Goal: Communication & Community: Ask a question

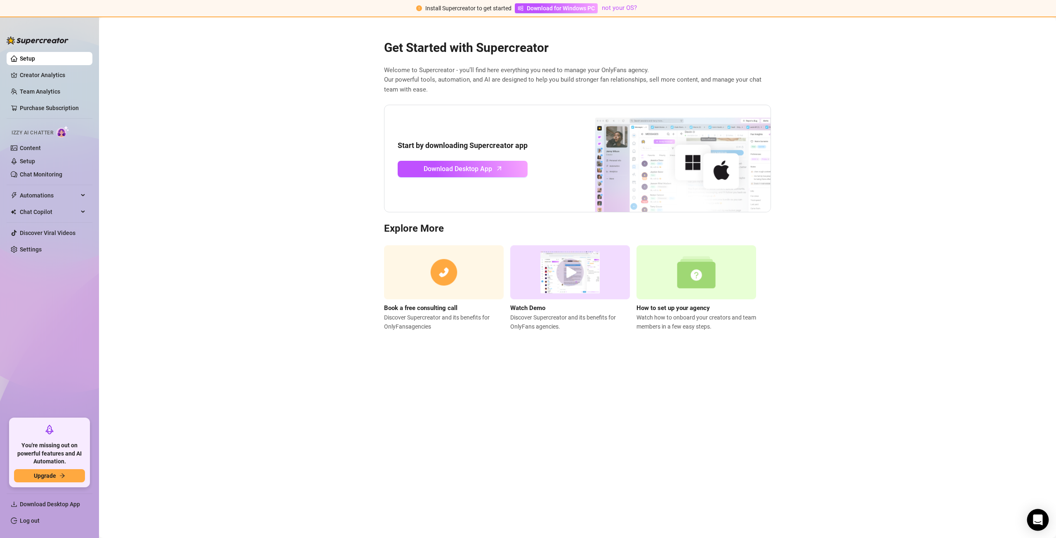
click at [1036, 513] on div "Open Intercom Messenger" at bounding box center [1038, 520] width 22 height 22
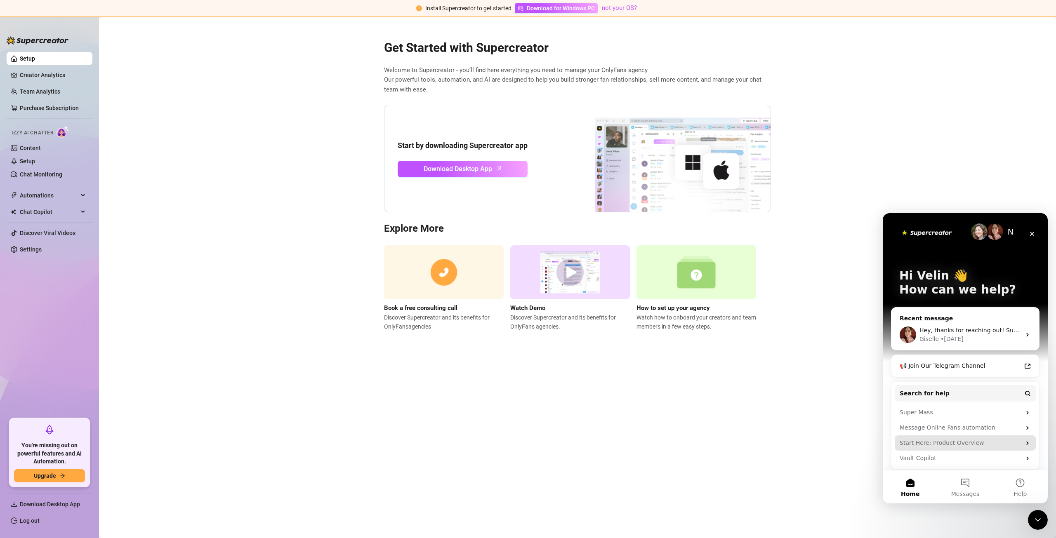
scroll to position [6, 0]
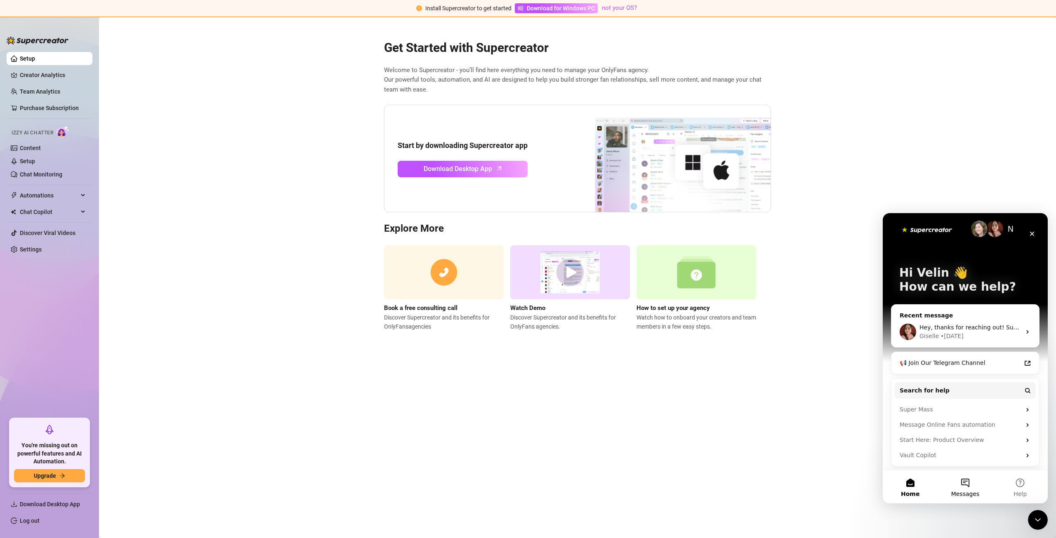
click at [962, 489] on button "Messages" at bounding box center [965, 487] width 55 height 33
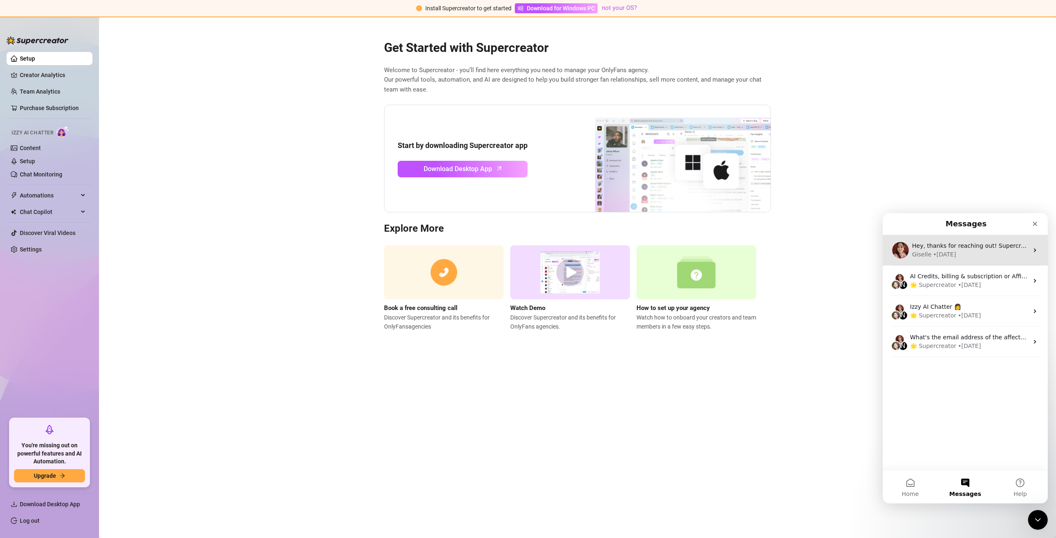
click at [993, 260] on div "Hey, thanks for reaching out! Supercreator is designed to be undetectable — we …" at bounding box center [965, 250] width 165 height 31
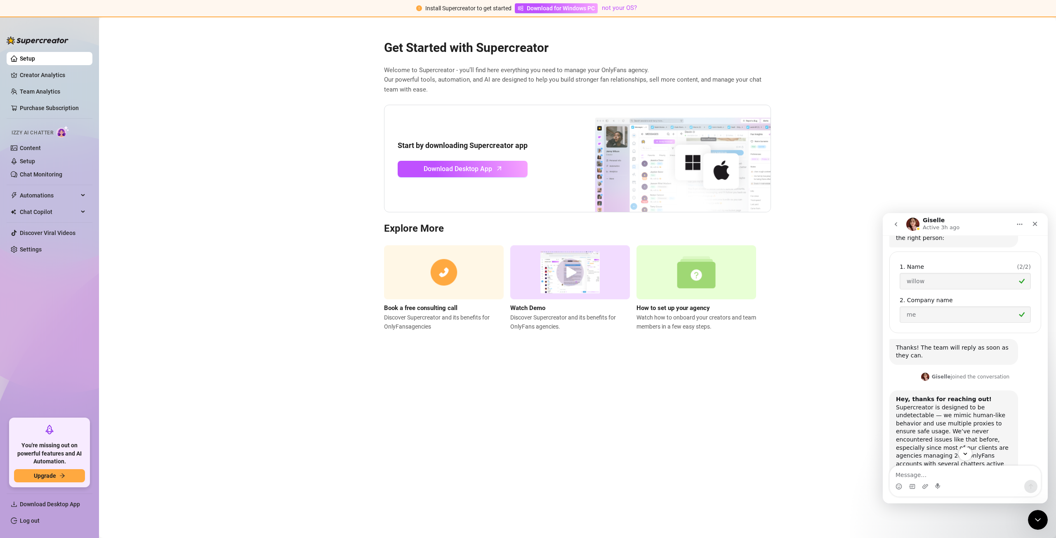
scroll to position [240, 0]
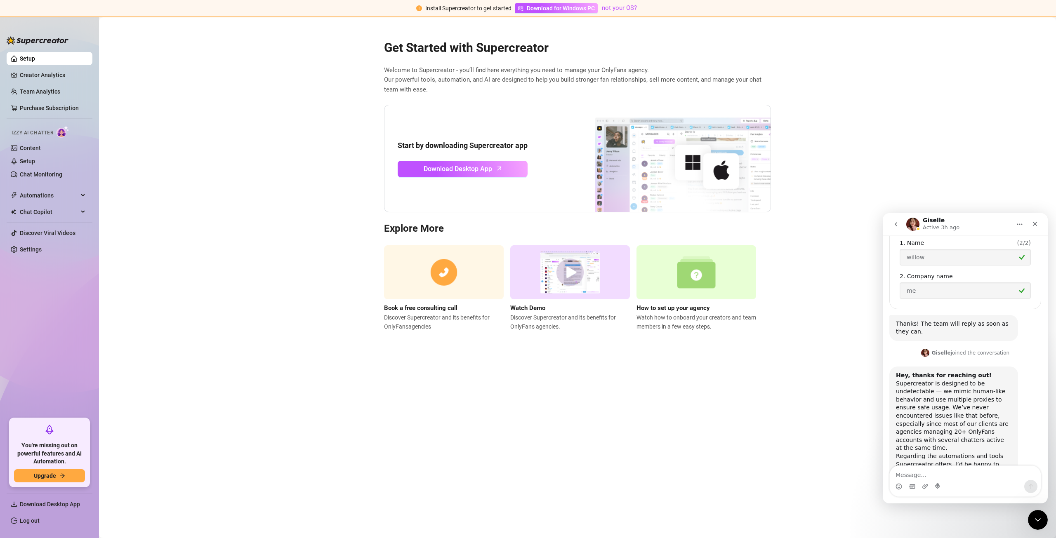
click at [1017, 226] on icon "Home" at bounding box center [1019, 224] width 7 height 7
click at [924, 471] on textarea "Message…" at bounding box center [965, 473] width 151 height 14
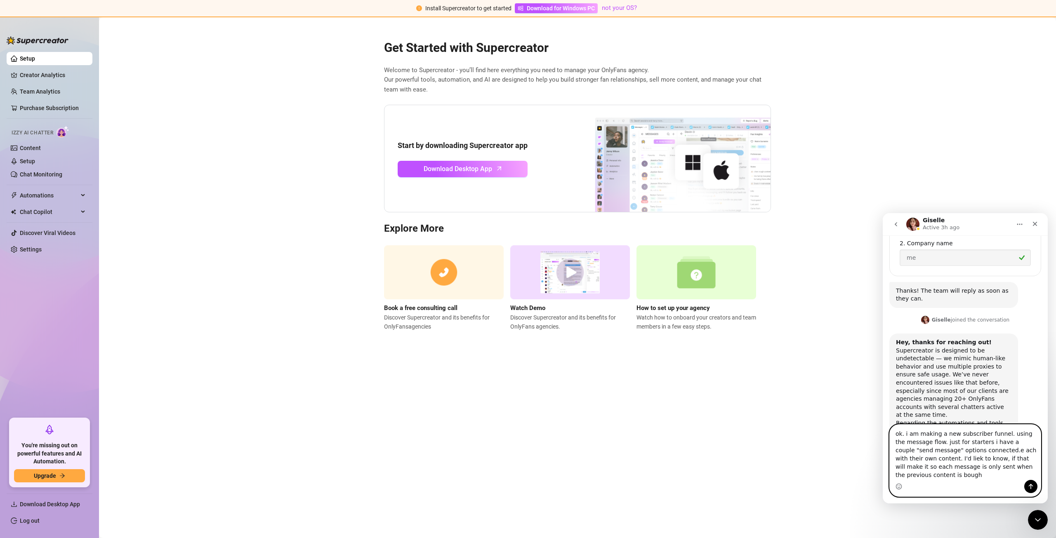
scroll to position [281, 0]
type textarea "ok. i am making a new subscriber funnel. using the message flow. just for start…"
click at [1031, 489] on icon "Send a message…" at bounding box center [1031, 486] width 7 height 7
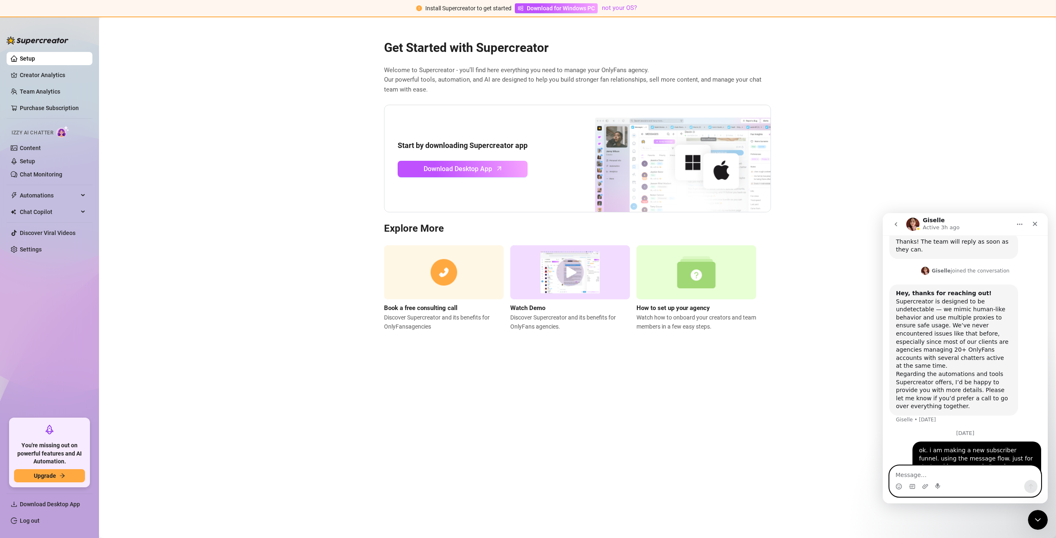
scroll to position [335, 0]
click at [1001, 429] on div "[DATE]" at bounding box center [965, 434] width 152 height 11
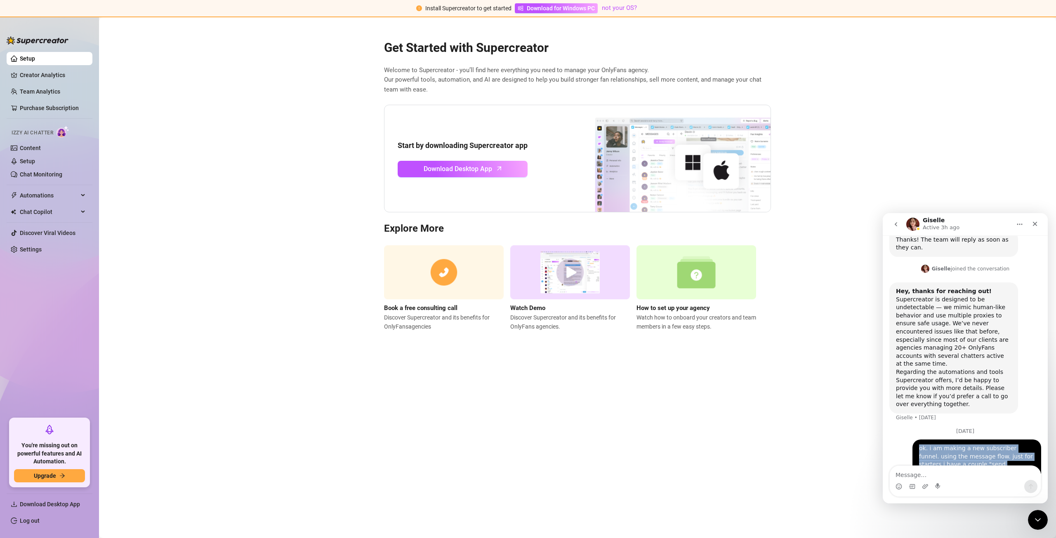
drag, startPoint x: 980, startPoint y: 445, endPoint x: 914, endPoint y: 399, distance: 81.2
click at [914, 440] on div "ok. i am making a new subscriber funnel. using the message flow. just for start…" at bounding box center [976, 477] width 129 height 75
copy div "ok. i am making a new subscriber funnel. using the message flow. just for start…"
click at [896, 228] on button "go back" at bounding box center [896, 225] width 16 height 16
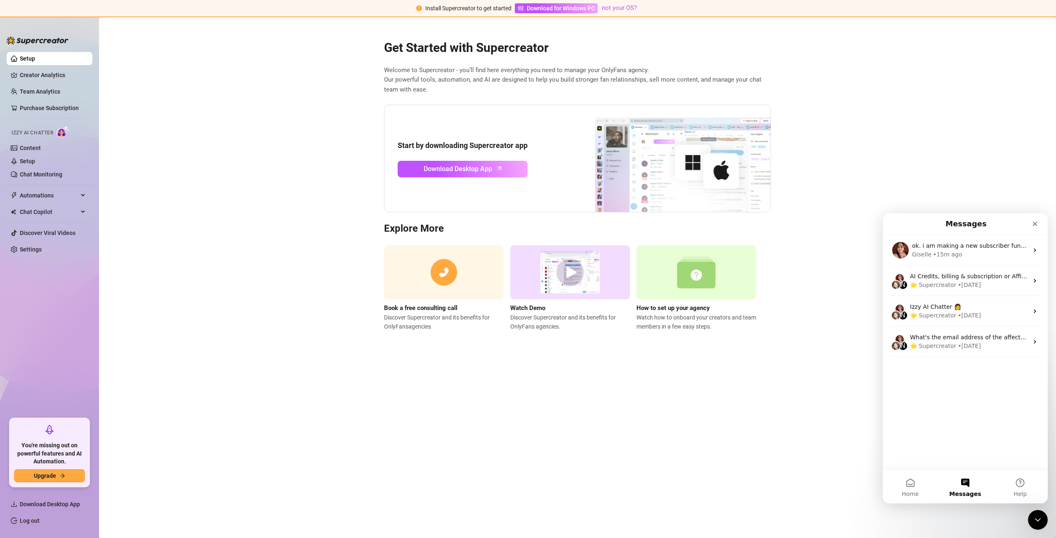
click at [967, 476] on button "Messages" at bounding box center [965, 487] width 55 height 33
click at [918, 485] on button "Home" at bounding box center [910, 487] width 55 height 33
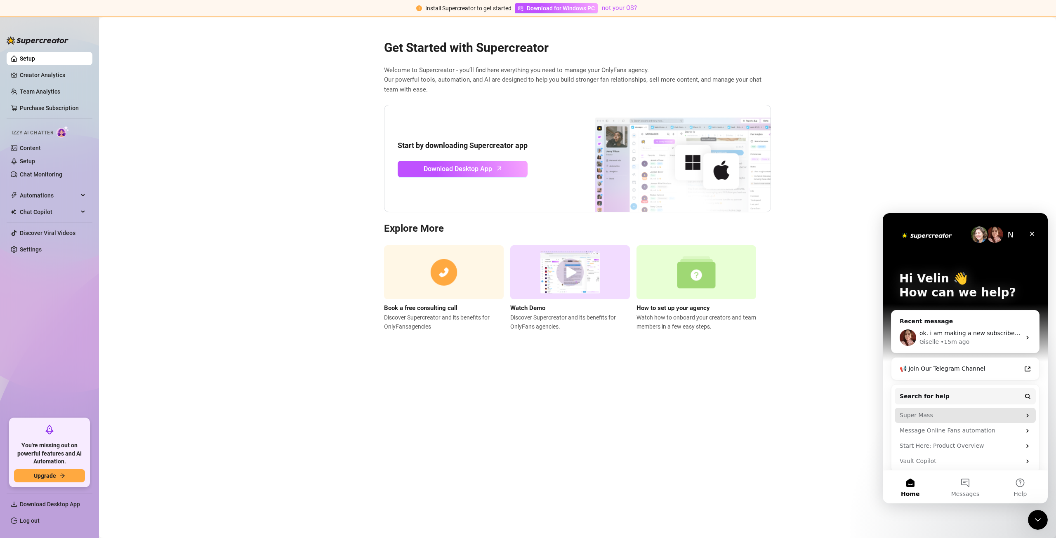
scroll to position [6, 0]
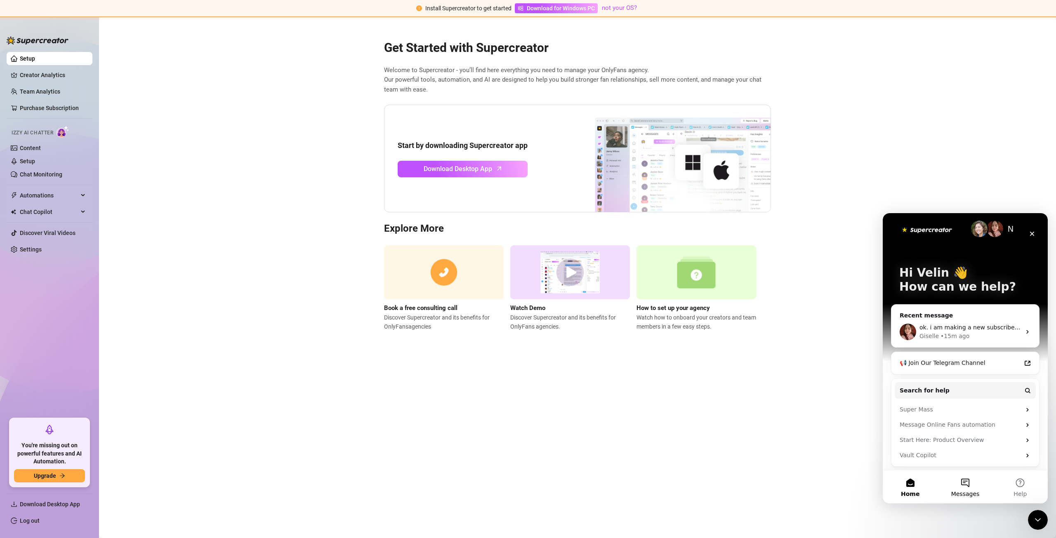
click at [969, 476] on button "Messages" at bounding box center [965, 487] width 55 height 33
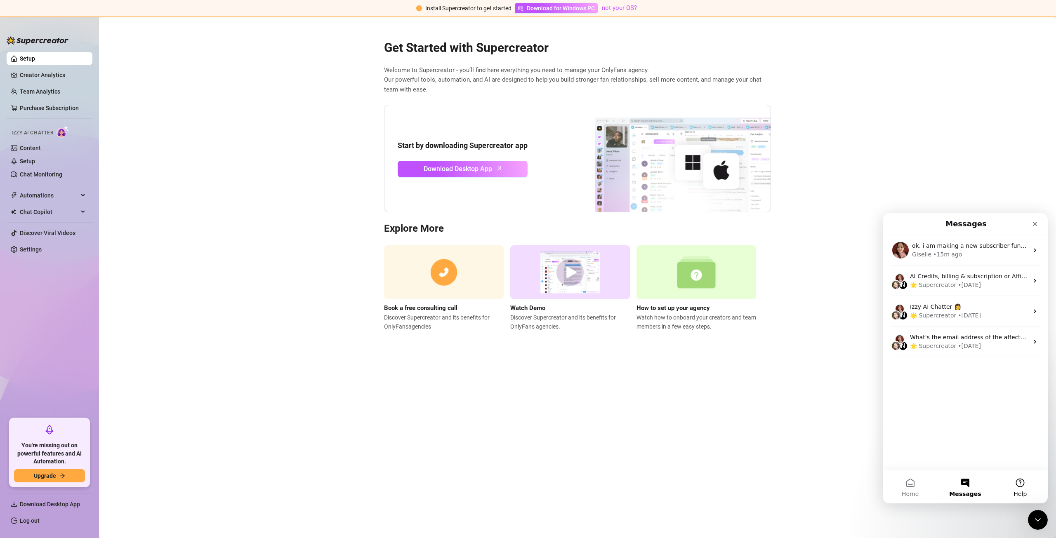
click at [1018, 483] on button "Help" at bounding box center [1020, 487] width 55 height 33
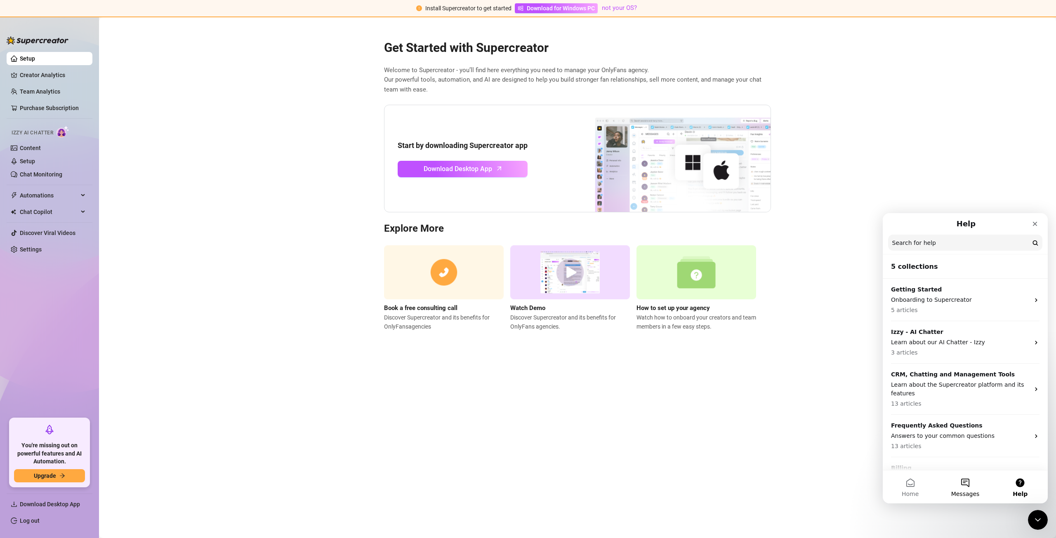
click at [958, 486] on button "Messages" at bounding box center [965, 487] width 55 height 33
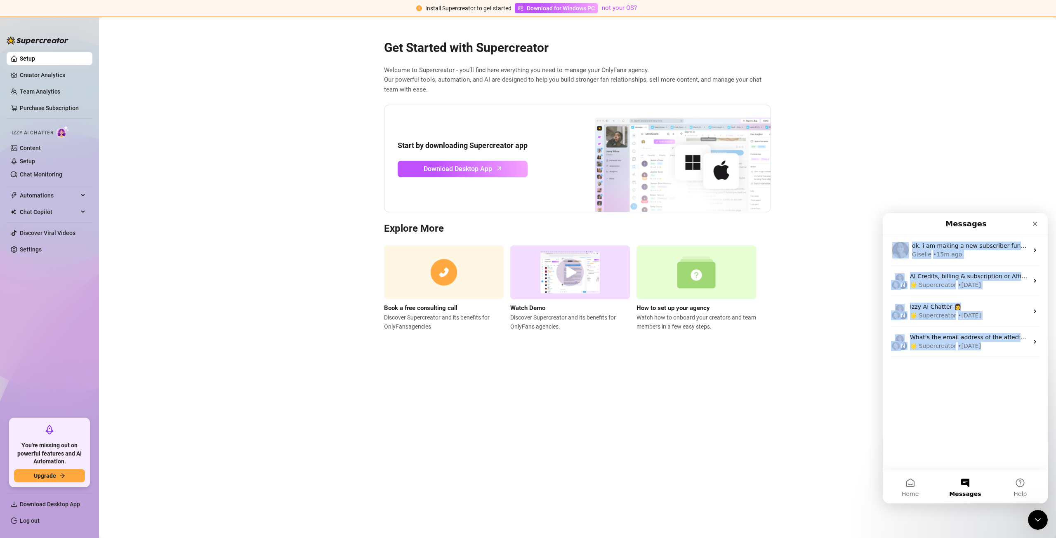
drag, startPoint x: 1030, startPoint y: 225, endPoint x: 975, endPoint y: 382, distance: 166.7
click at [974, 397] on div "Messages ok. i am making a new subscriber funnel. using the message flow. just …" at bounding box center [965, 341] width 165 height 257
click at [975, 382] on div "ok. i am making a new subscriber funnel. using the message flow. just for start…" at bounding box center [965, 352] width 165 height 235
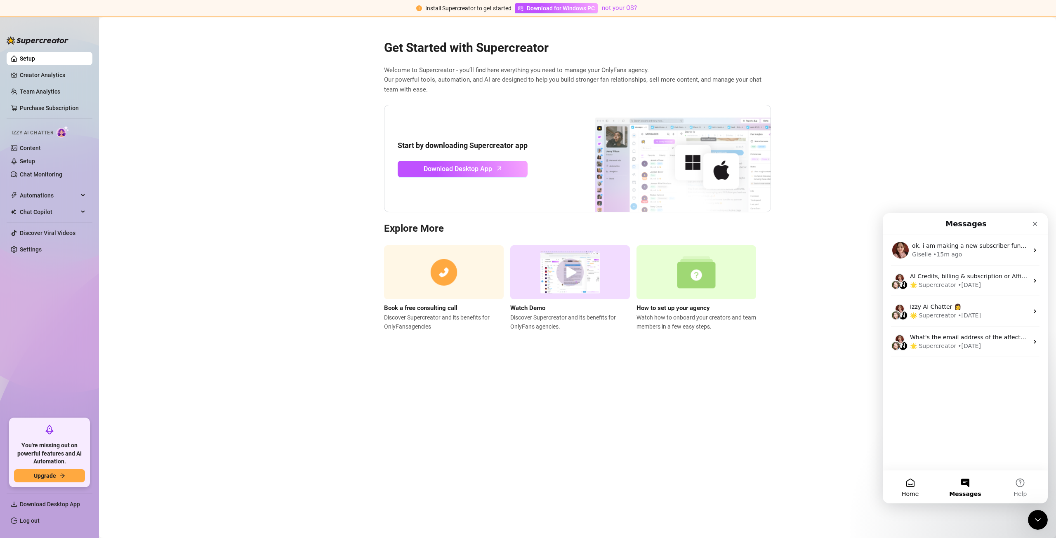
click at [916, 480] on button "Home" at bounding box center [910, 487] width 55 height 33
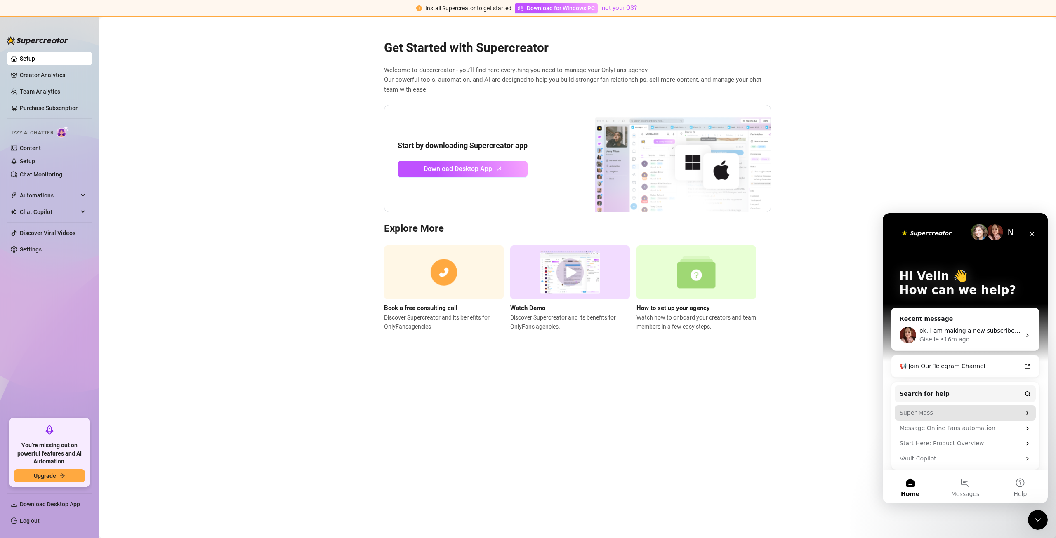
scroll to position [0, 0]
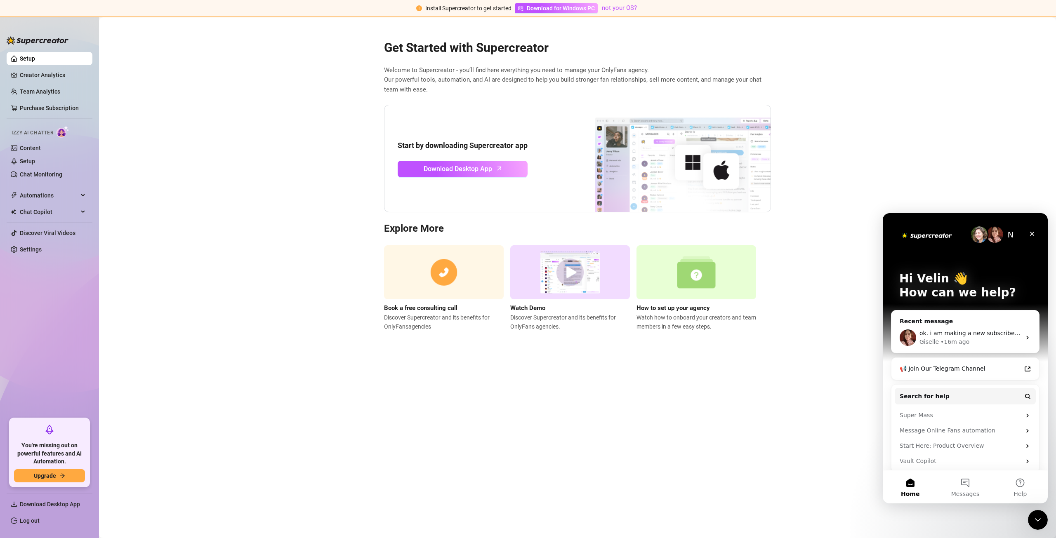
click at [970, 291] on p "How can we help?" at bounding box center [965, 293] width 132 height 14
click at [1024, 481] on button "Help" at bounding box center [1020, 487] width 55 height 33
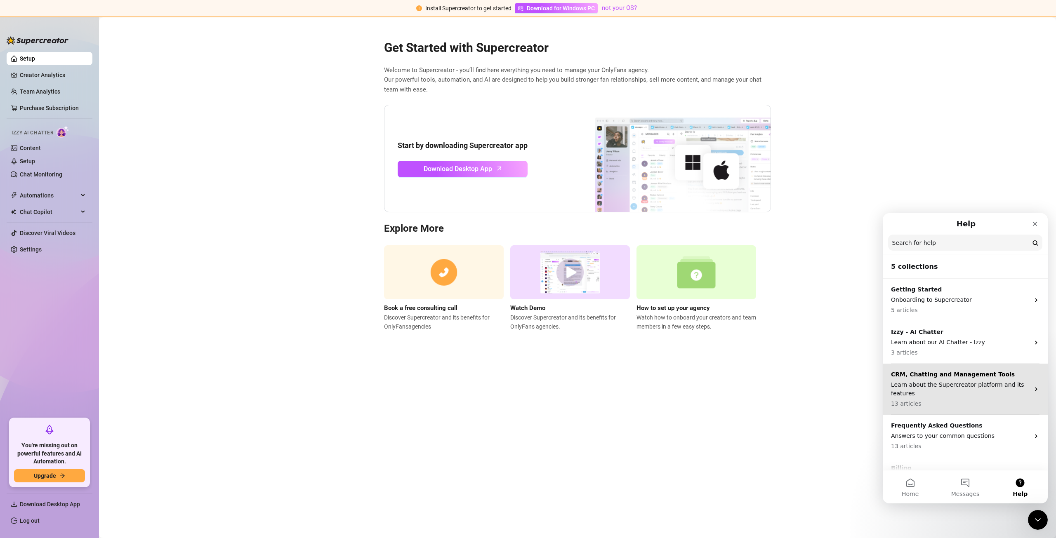
scroll to position [29, 0]
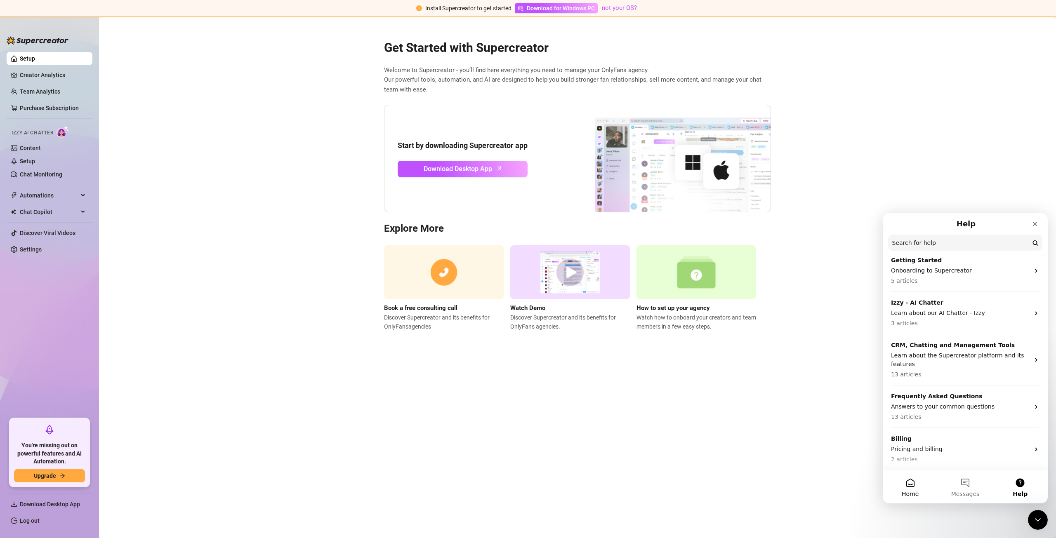
click at [922, 483] on button "Home" at bounding box center [910, 487] width 55 height 33
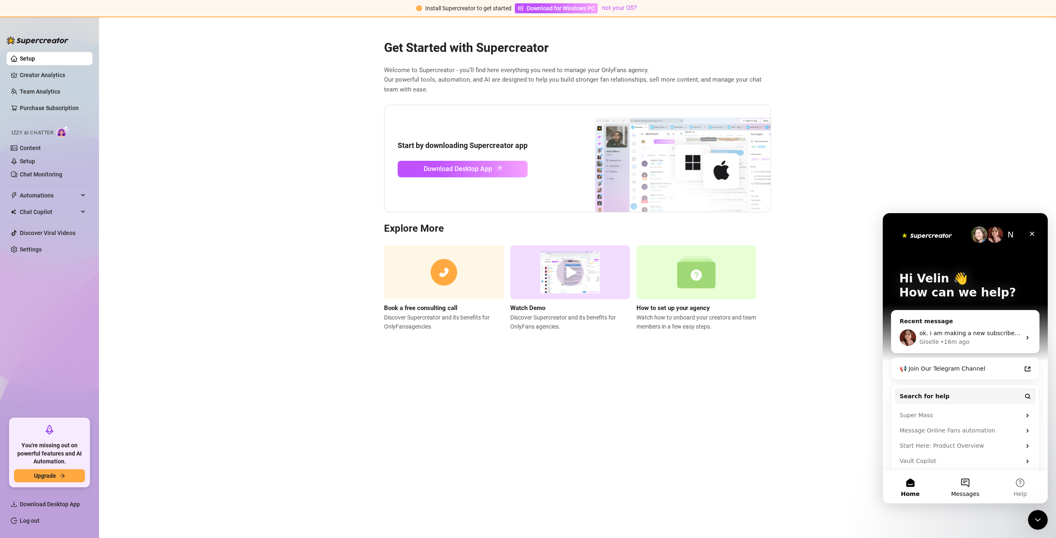
click at [969, 479] on button "Messages" at bounding box center [965, 487] width 55 height 33
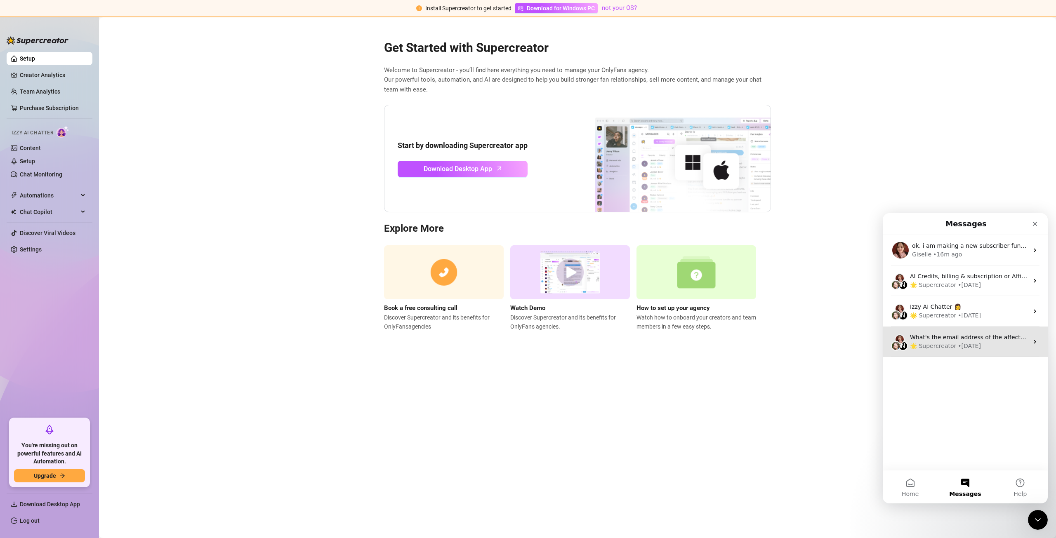
click at [977, 348] on div "• 13w ago" at bounding box center [969, 346] width 23 height 9
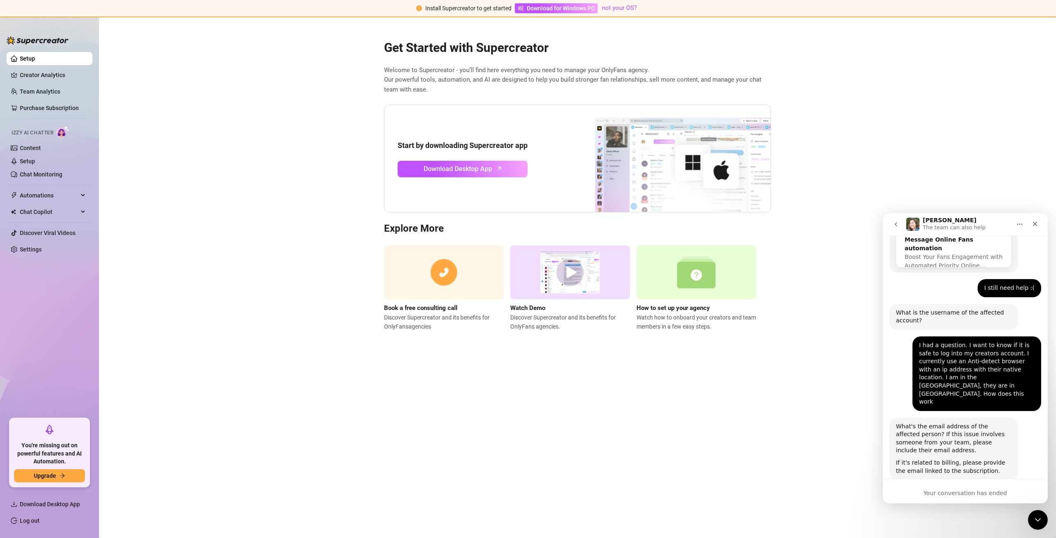
scroll to position [174, 0]
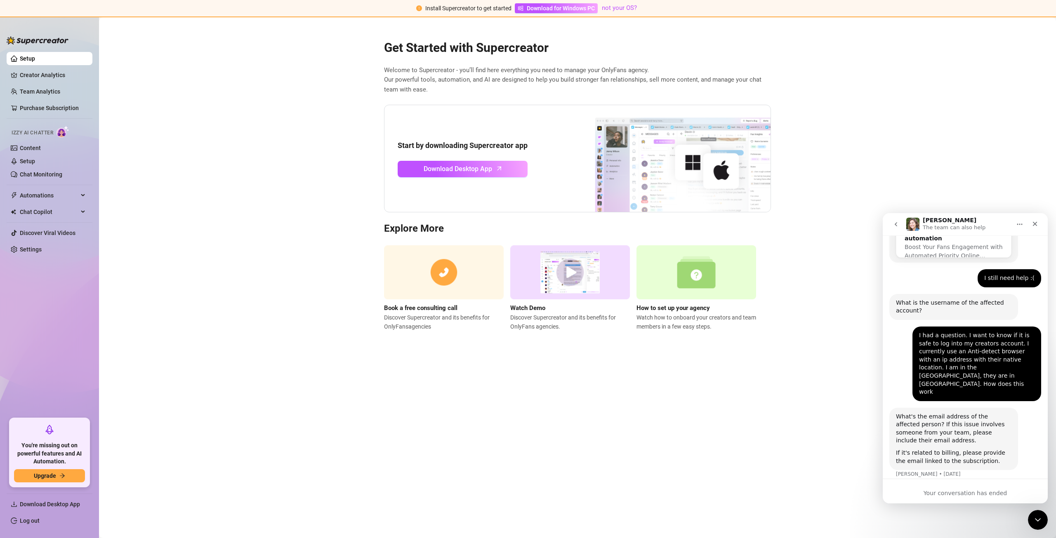
click at [899, 230] on button "go back" at bounding box center [896, 225] width 16 height 16
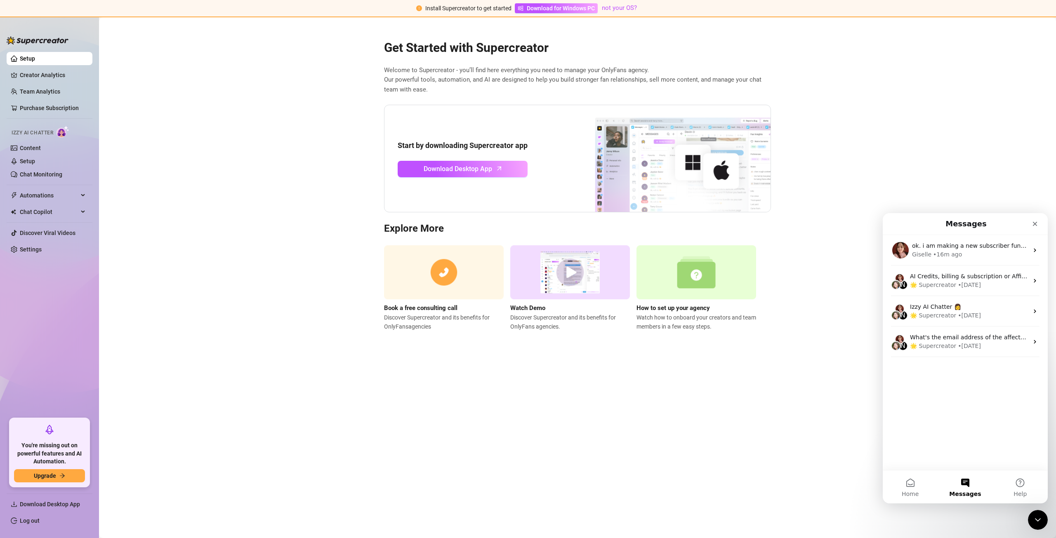
scroll to position [0, 0]
click at [974, 488] on button "Messages" at bounding box center [965, 487] width 55 height 33
click at [969, 257] on div "Giselle • 16m ago" at bounding box center [970, 254] width 116 height 9
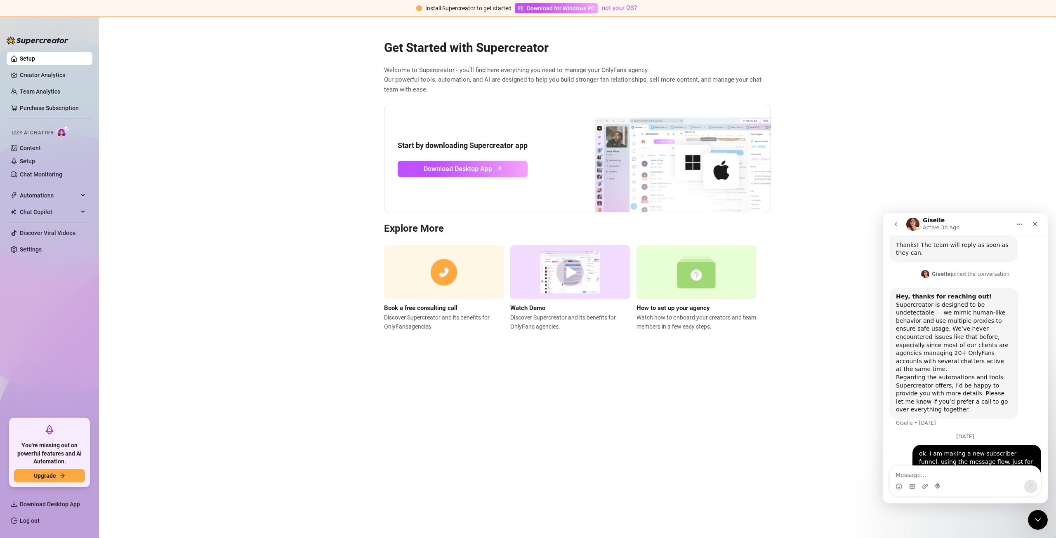
scroll to position [335, 0]
click at [918, 223] on img "Intercom messenger" at bounding box center [912, 224] width 13 height 13
click at [1017, 222] on icon "Home" at bounding box center [1019, 224] width 7 height 7
click at [901, 228] on button "go back" at bounding box center [896, 225] width 16 height 16
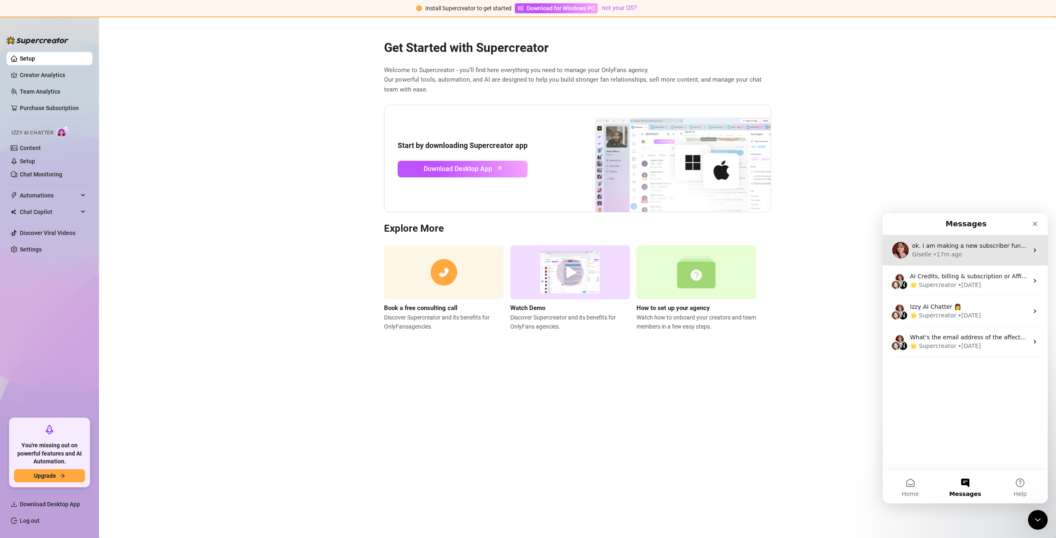
click at [972, 257] on div "Giselle • 17m ago" at bounding box center [970, 254] width 116 height 9
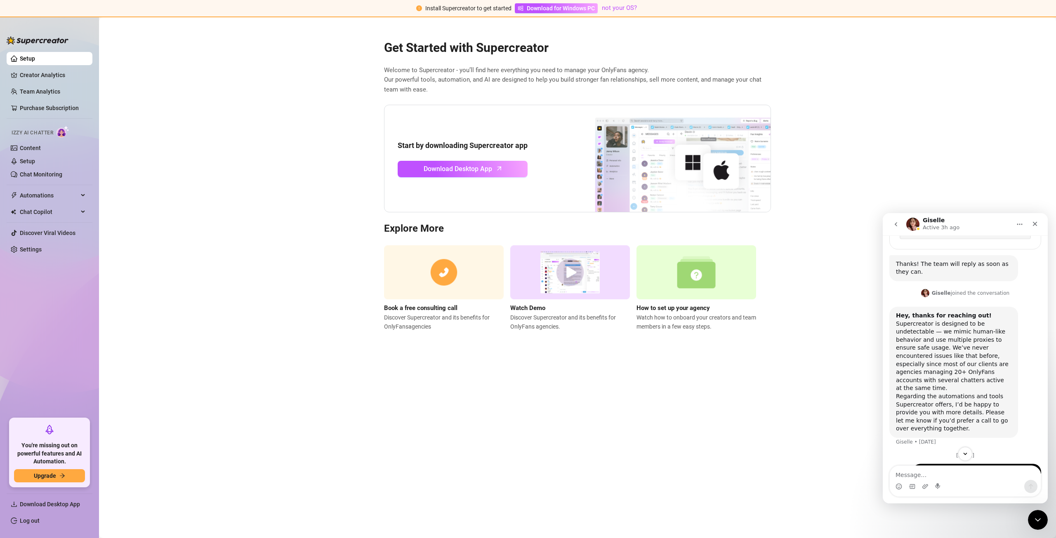
scroll to position [335, 0]
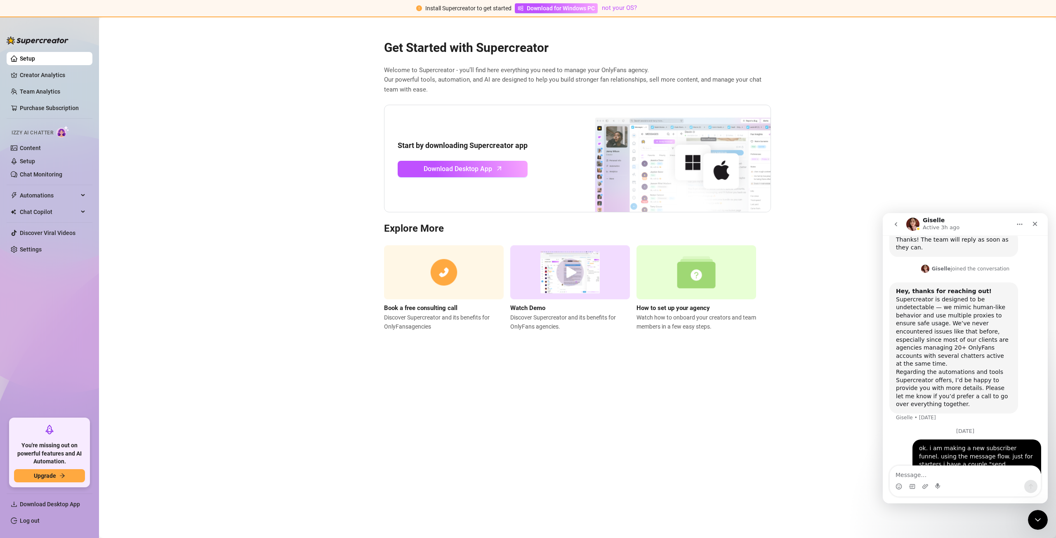
click at [899, 222] on icon "go back" at bounding box center [896, 224] width 7 height 7
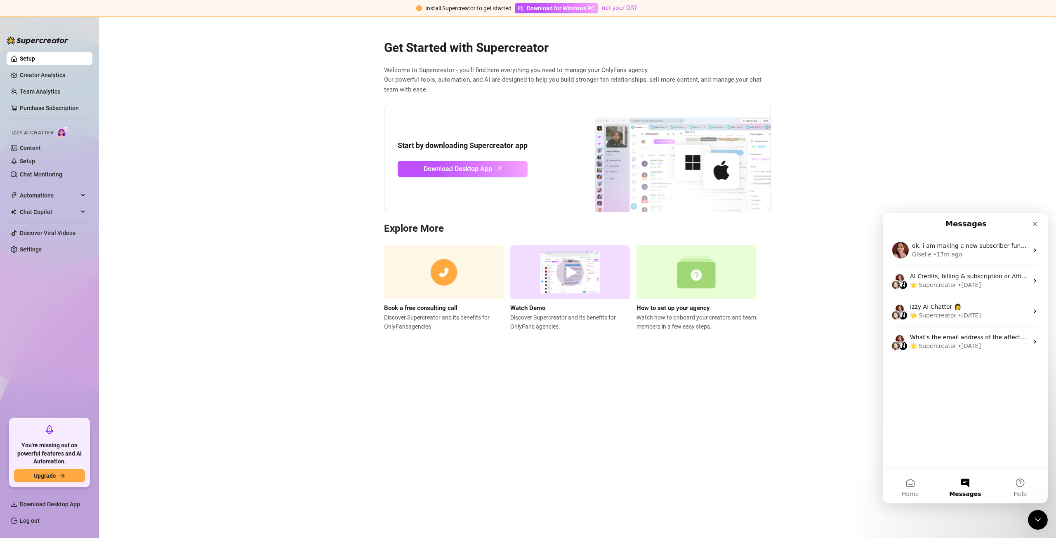
click at [953, 130] on main "Get Started with Supercreator Welcome to Supercreator - you’ll find here everyt…" at bounding box center [577, 277] width 957 height 521
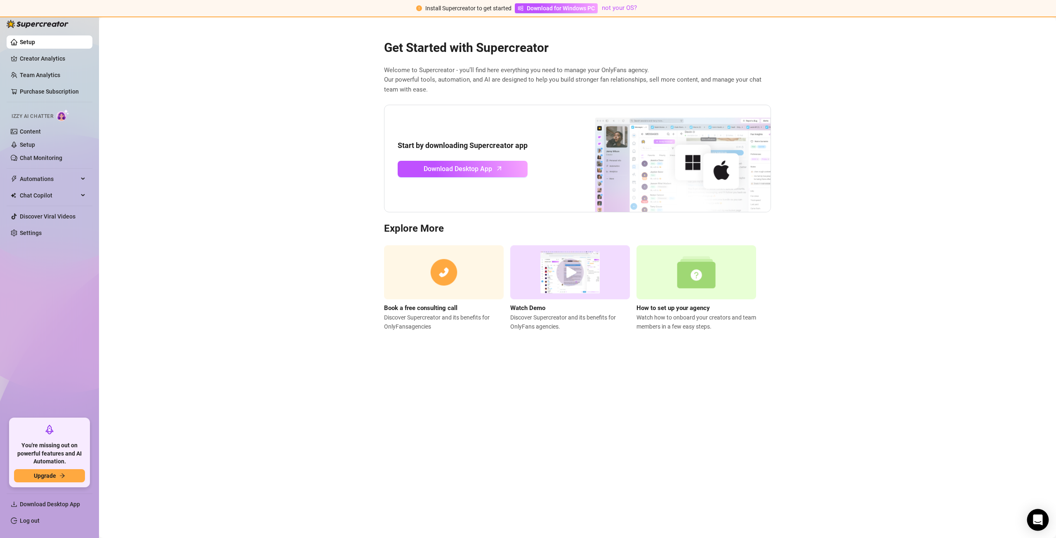
click at [1030, 525] on div "Open Intercom Messenger" at bounding box center [1038, 520] width 22 height 22
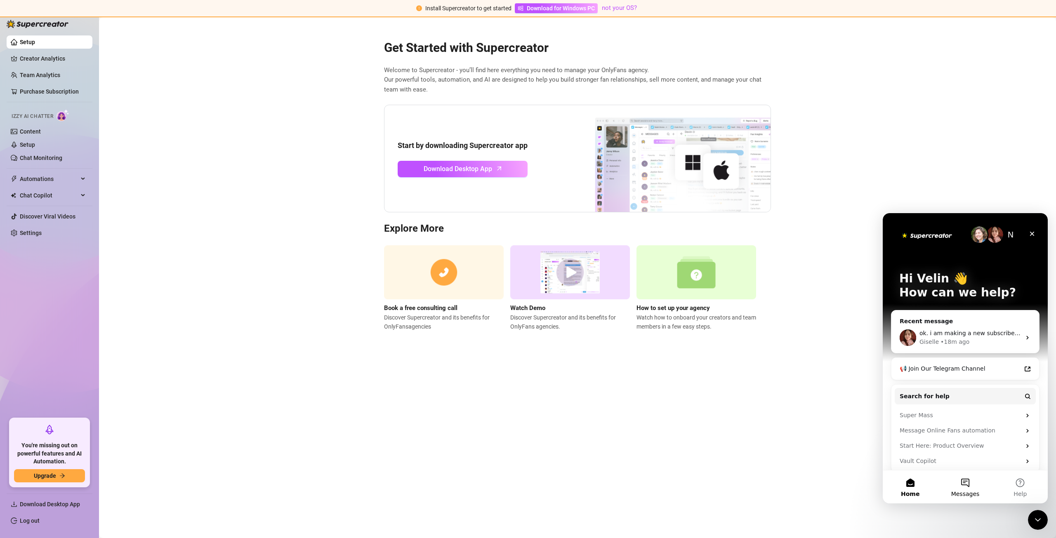
drag, startPoint x: 973, startPoint y: 489, endPoint x: 972, endPoint y: 498, distance: 8.7
click at [972, 498] on button "Messages" at bounding box center [965, 487] width 55 height 33
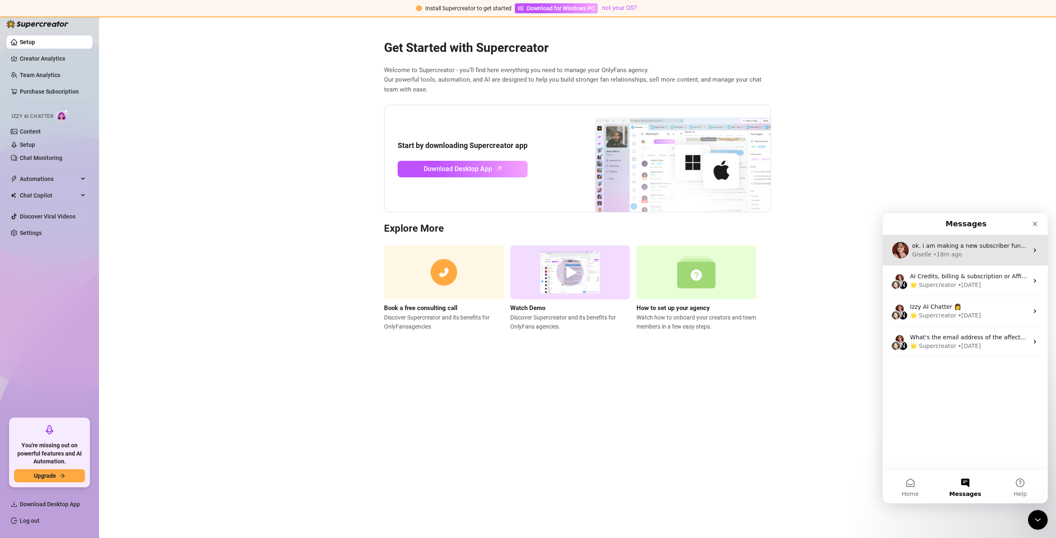
click at [991, 260] on div "ok. i am making a new subscriber funnel. using the message flow. just for start…" at bounding box center [965, 250] width 165 height 31
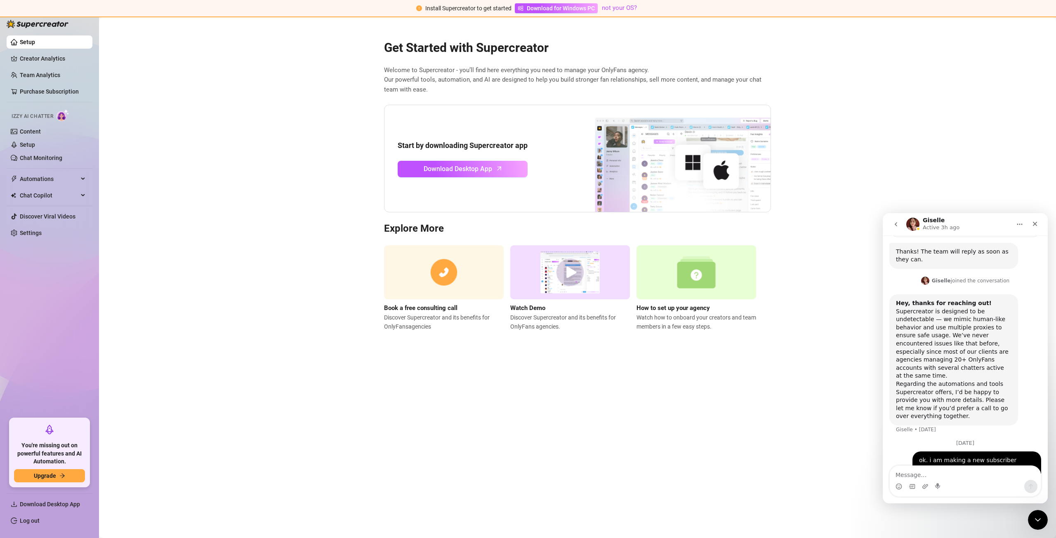
scroll to position [335, 0]
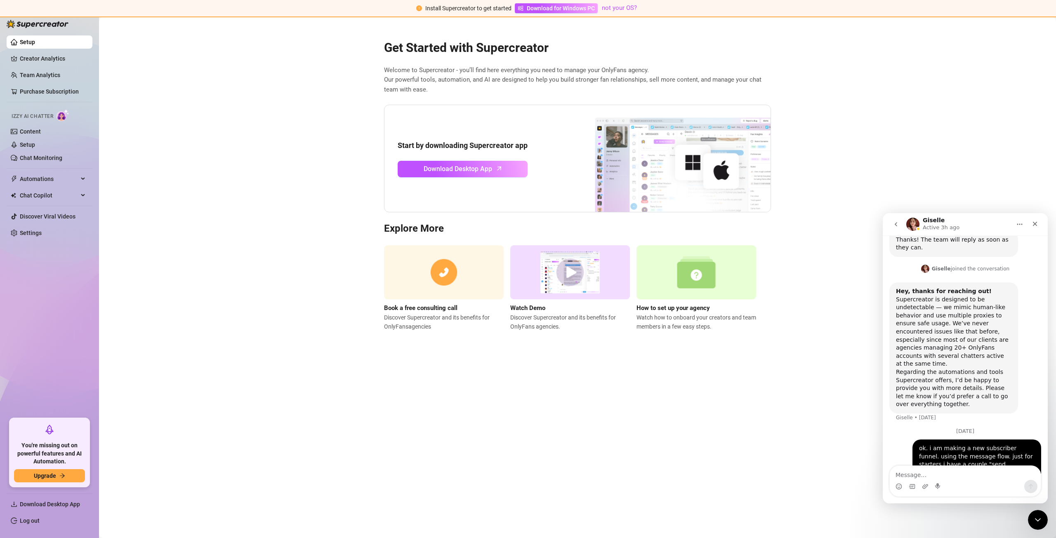
click at [898, 227] on icon "go back" at bounding box center [896, 224] width 7 height 7
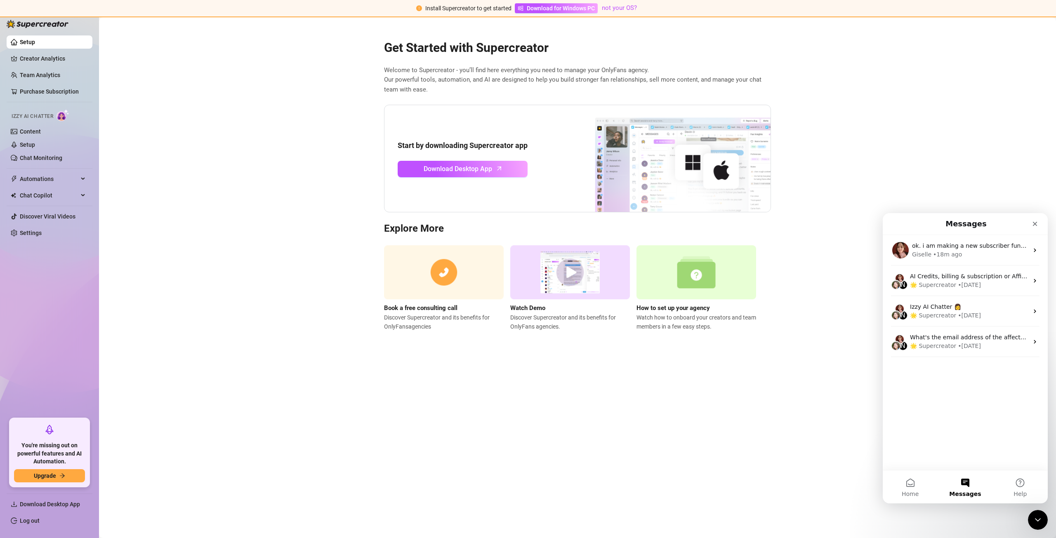
scroll to position [0, 0]
click at [1014, 491] on button "Help" at bounding box center [1020, 487] width 55 height 33
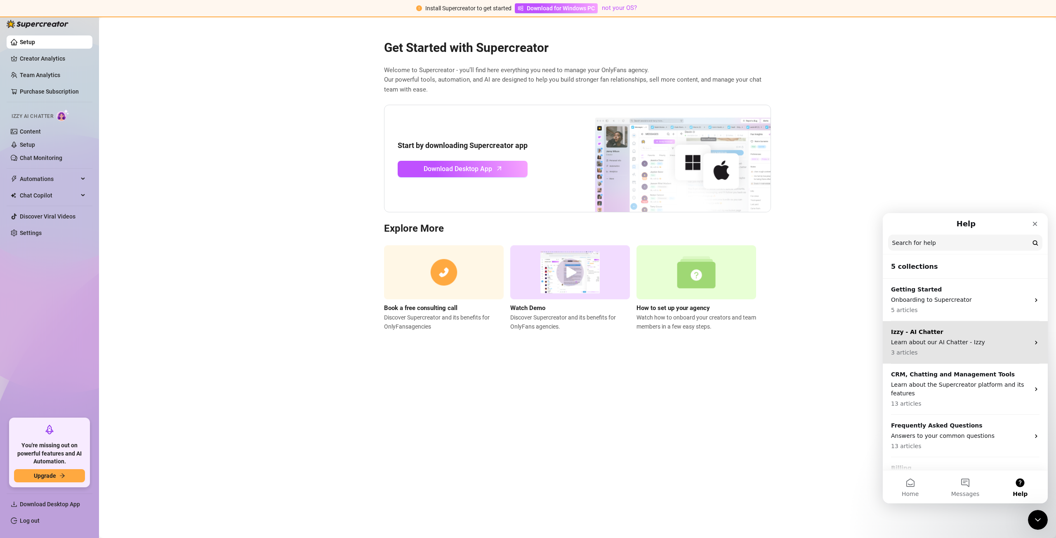
scroll to position [29, 0]
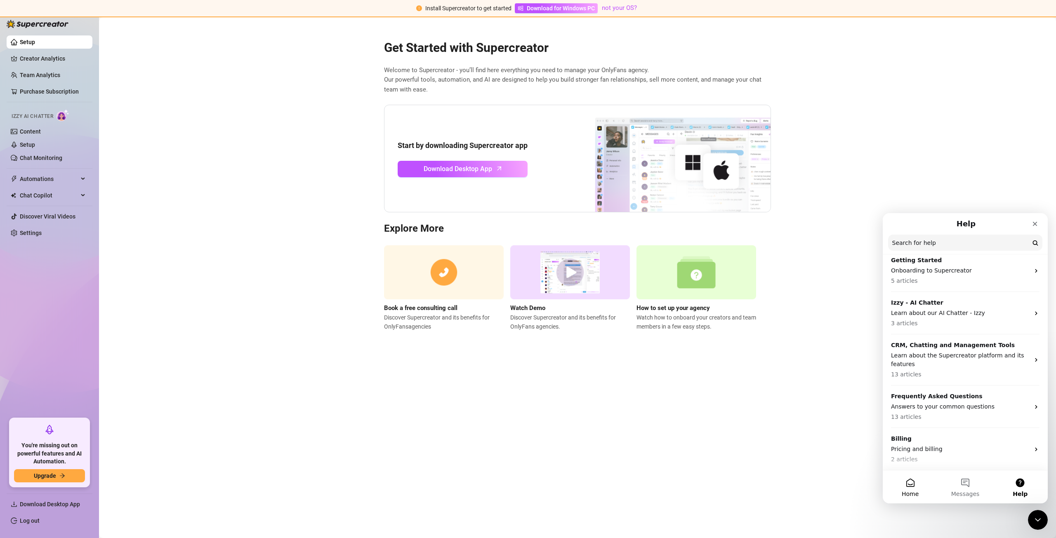
click at [911, 487] on button "Home" at bounding box center [910, 487] width 55 height 33
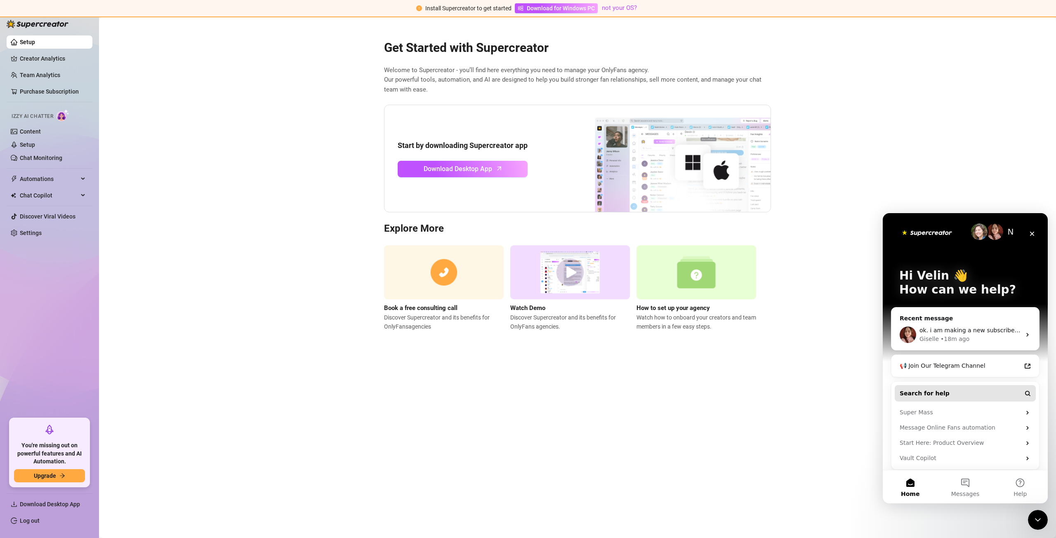
scroll to position [6, 0]
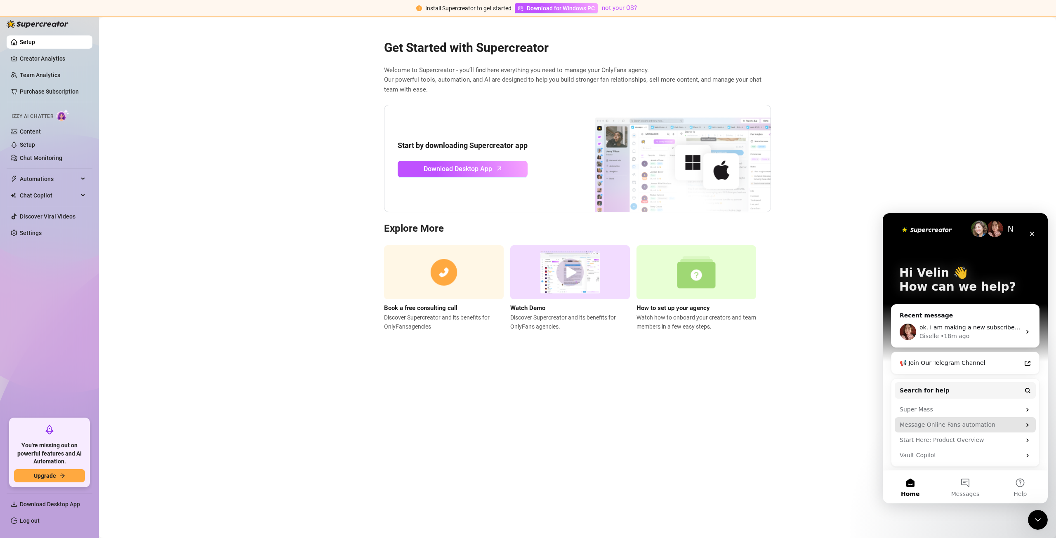
click at [953, 430] on div "Message Online Fans automation" at bounding box center [965, 424] width 141 height 15
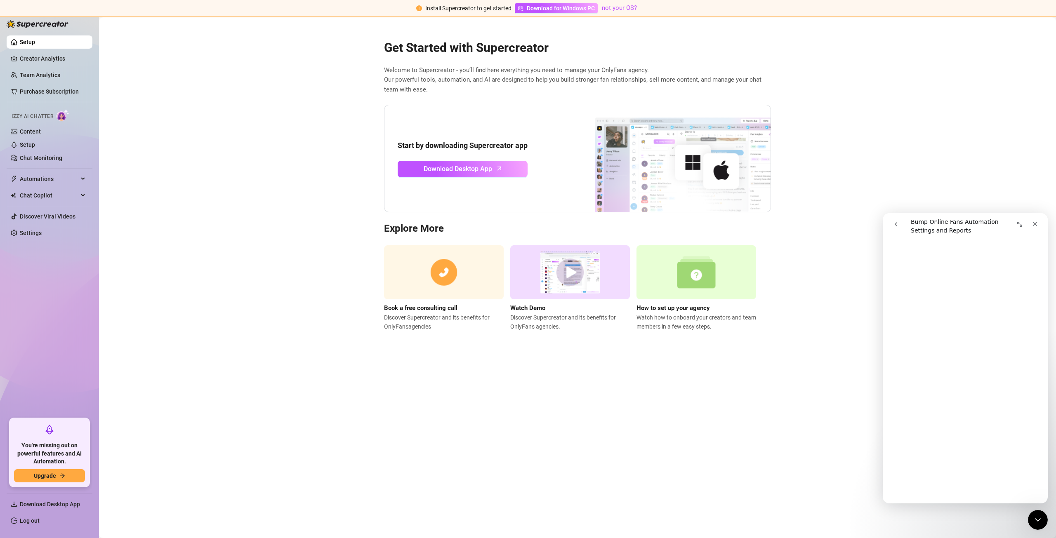
scroll to position [618, 0]
click at [1035, 221] on icon "Close" at bounding box center [1035, 224] width 7 height 7
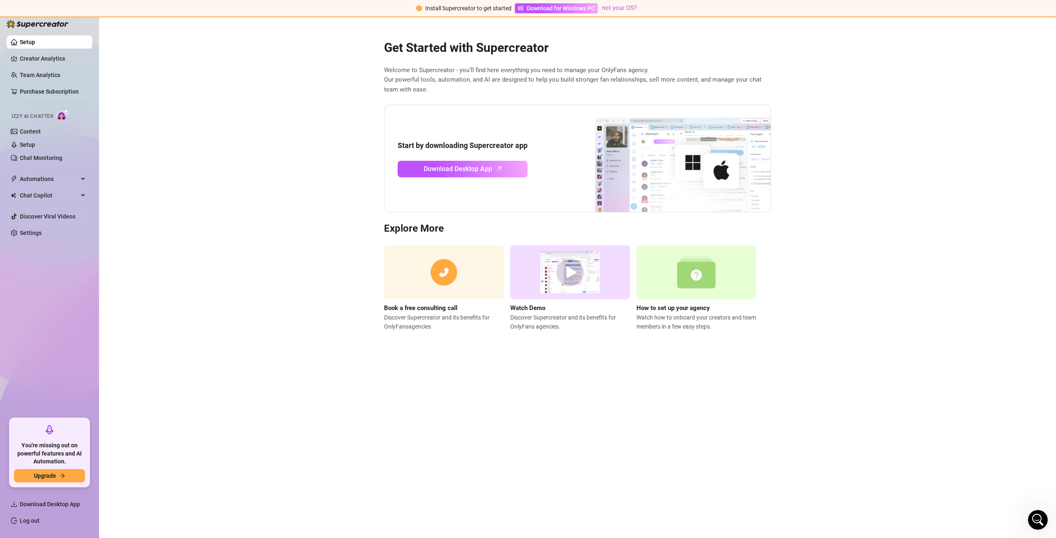
scroll to position [0, 0]
